Goal: Book appointment/travel/reservation

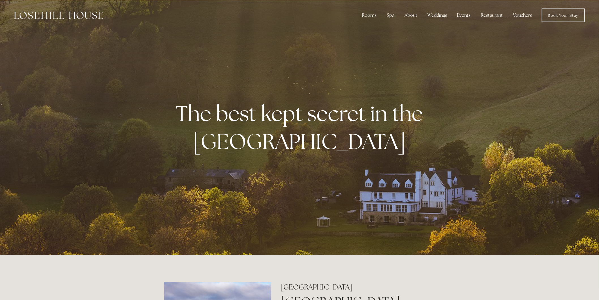
click at [523, 13] on link "Vouchers" at bounding box center [523, 15] width 28 height 11
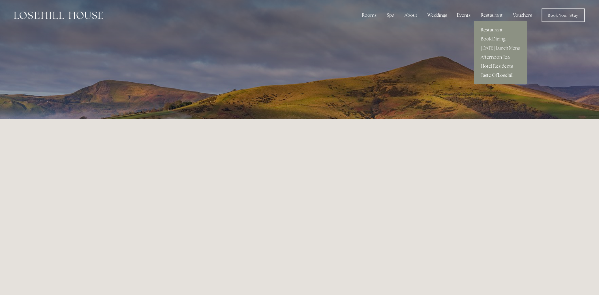
click at [495, 29] on link "Restaurant" at bounding box center [500, 29] width 53 height 9
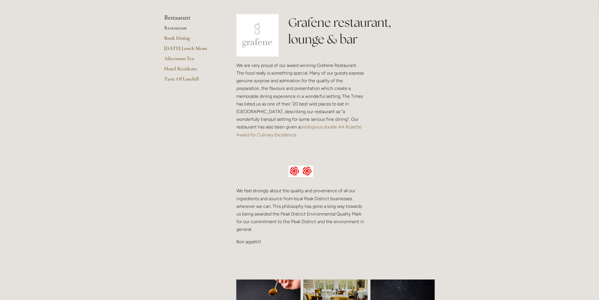
scroll to position [63, 0]
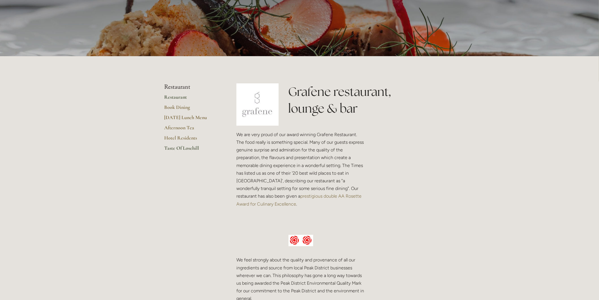
click at [187, 148] on link "Taste Of Losehill" at bounding box center [191, 150] width 54 height 10
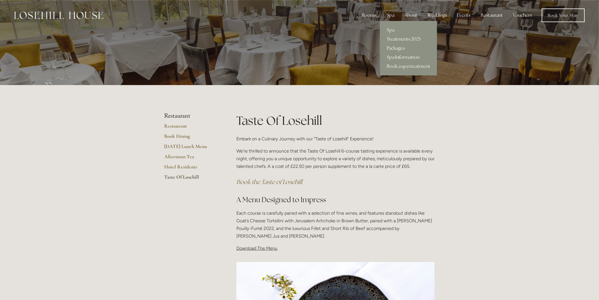
click at [392, 16] on div "Spa" at bounding box center [390, 15] width 17 height 11
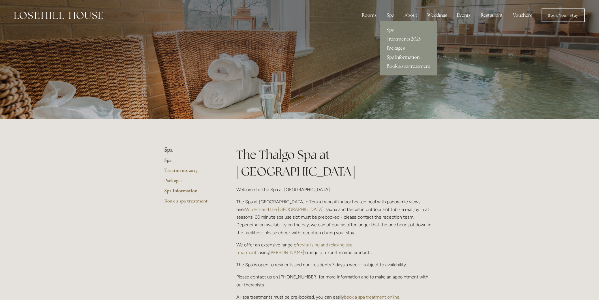
click at [395, 47] on link "Packages" at bounding box center [408, 48] width 57 height 9
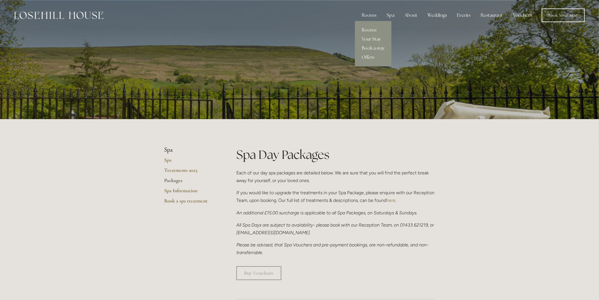
click at [375, 17] on div "Rooms" at bounding box center [369, 15] width 24 height 11
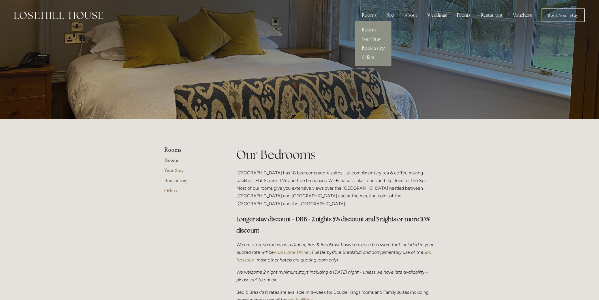
click at [375, 12] on div "Rooms" at bounding box center [369, 15] width 24 height 11
click at [372, 47] on div at bounding box center [299, 59] width 271 height 119
click at [171, 182] on link "Book a stay" at bounding box center [191, 182] width 54 height 10
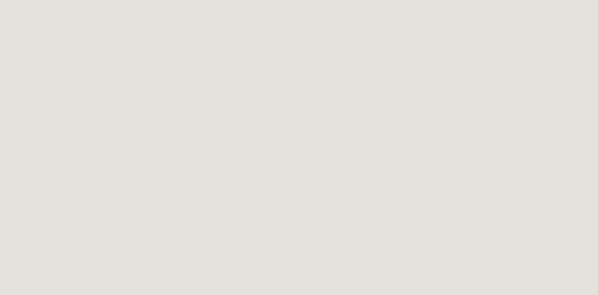
scroll to position [125, 0]
